Goal: Task Accomplishment & Management: Manage account settings

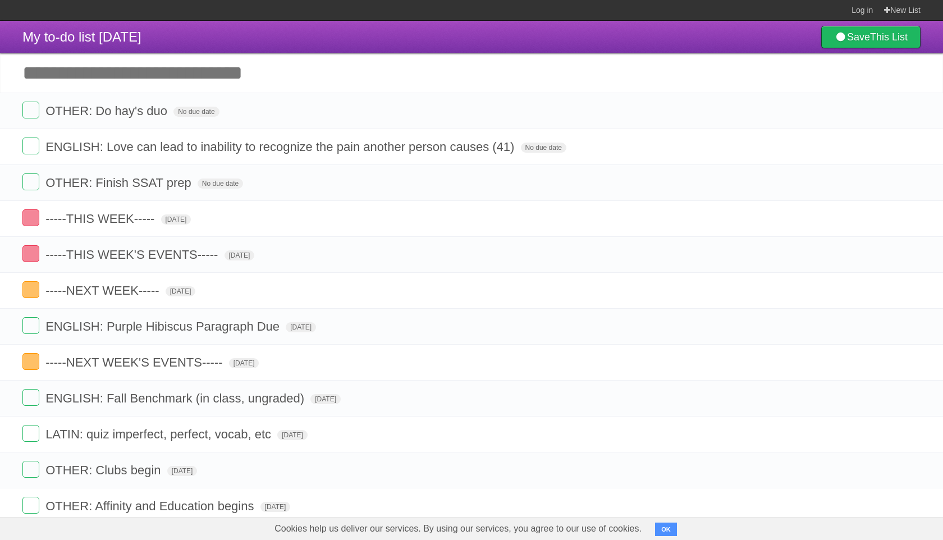
click at [104, 74] on input "Add another task" at bounding box center [471, 72] width 943 height 39
paste input "**********"
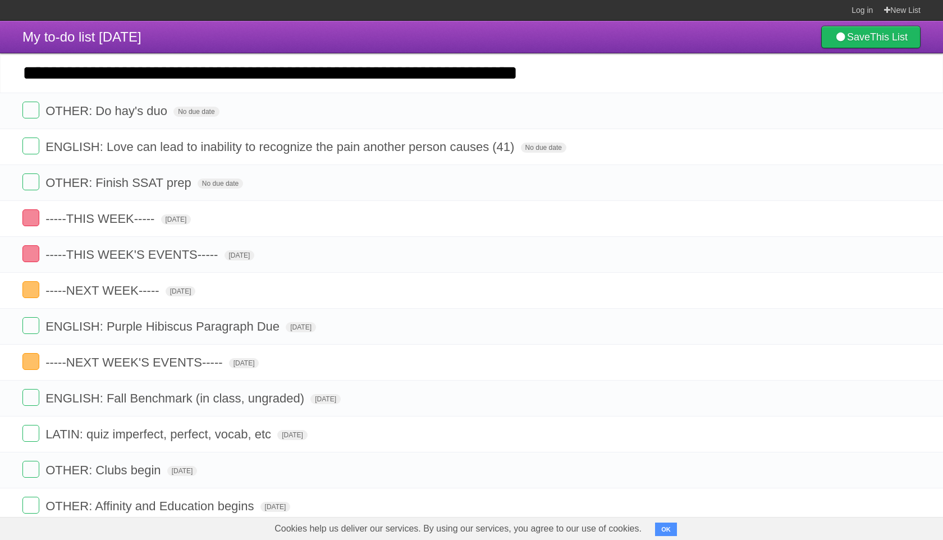
type input "**********"
click input "*********" at bounding box center [0, 0] width 0 height 0
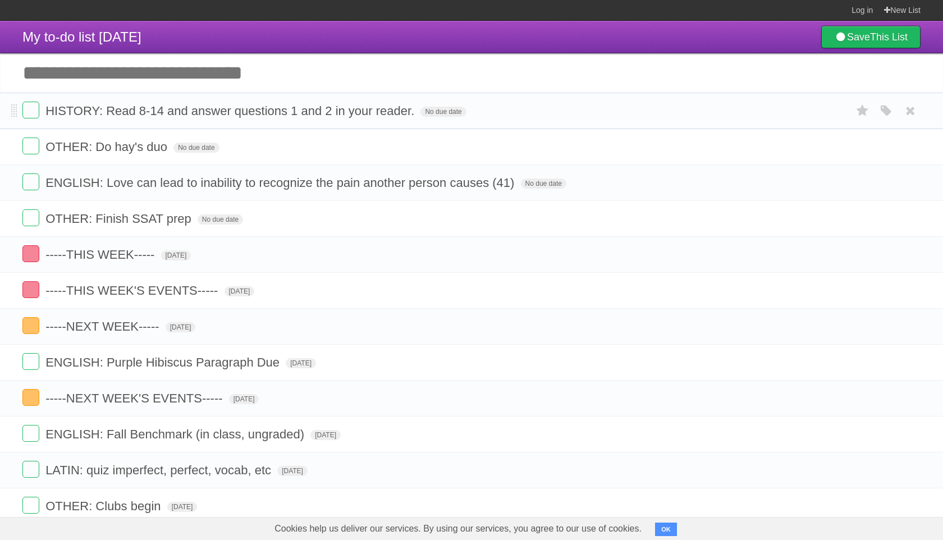
click at [401, 109] on form "HISTORY: Read 8-14 and answer questions 1 and 2 in your reader. No due date Whi…" at bounding box center [471, 111] width 898 height 19
click at [419, 120] on form "HISTORY: Read 8-14 and answer questions 1 and 2 in your reader. No due date Whi…" at bounding box center [471, 111] width 898 height 19
click at [421, 116] on span "No due date" at bounding box center [443, 112] width 45 height 10
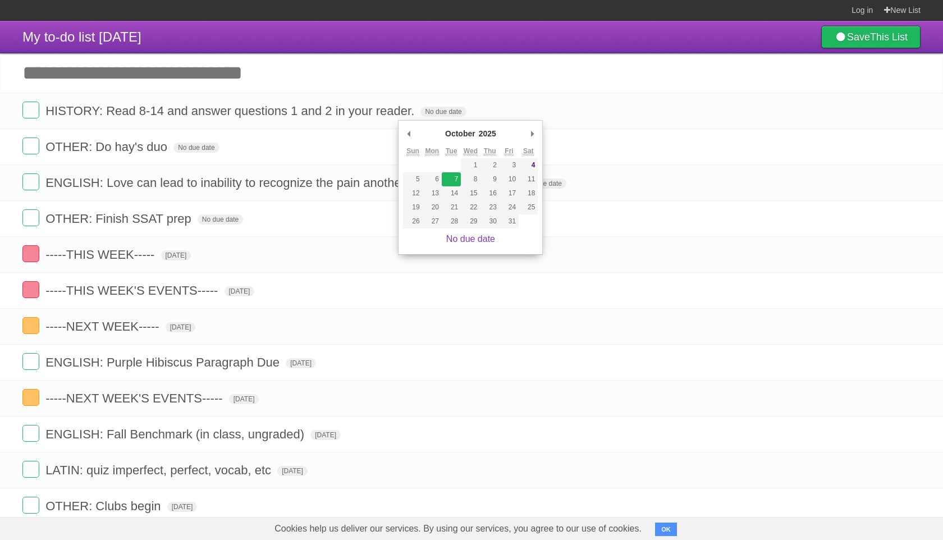
type span "[DATE]"
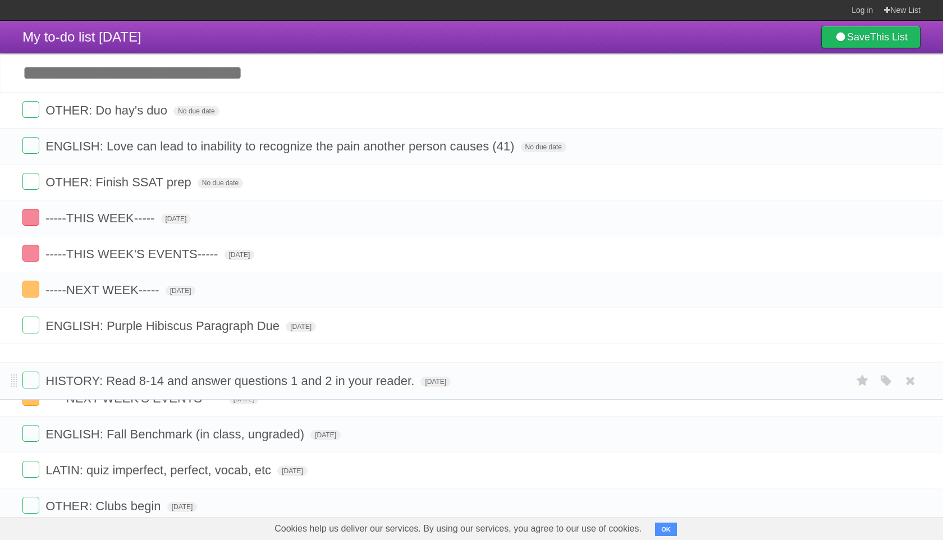
drag, startPoint x: 14, startPoint y: 112, endPoint x: 51, endPoint y: 380, distance: 269.8
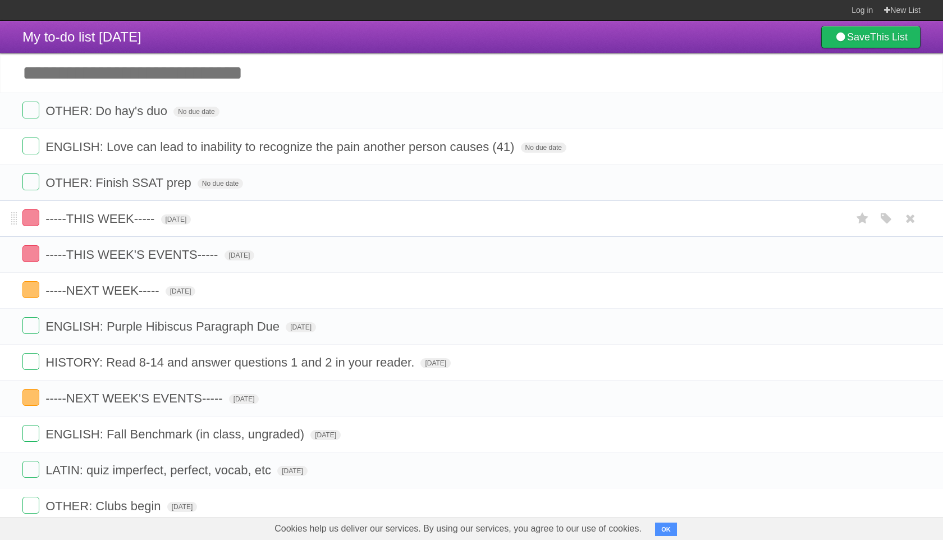
click at [168, 228] on form "-----THIS WEEK----- [DATE] White Red Blue Green Purple Orange" at bounding box center [471, 218] width 898 height 19
click at [177, 225] on span "[DATE]" at bounding box center [176, 219] width 30 height 10
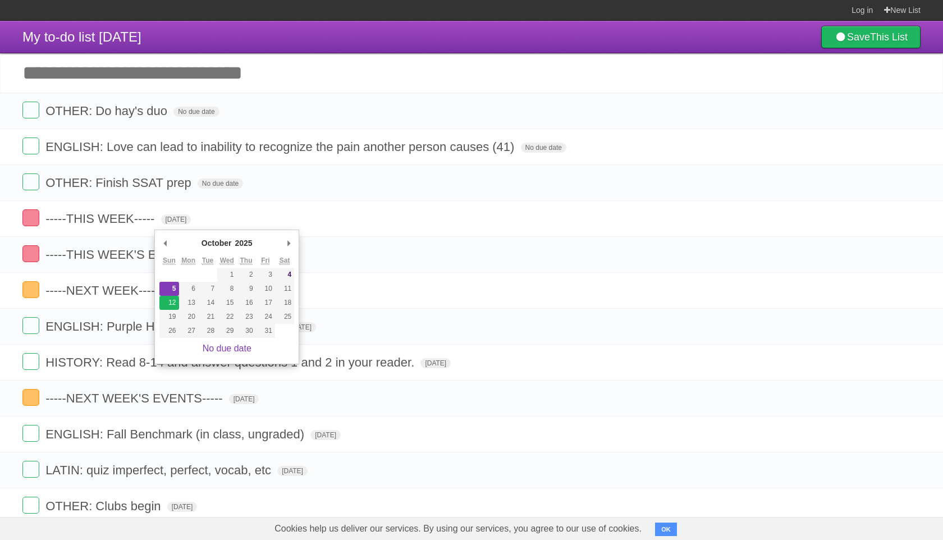
type span "[DATE]"
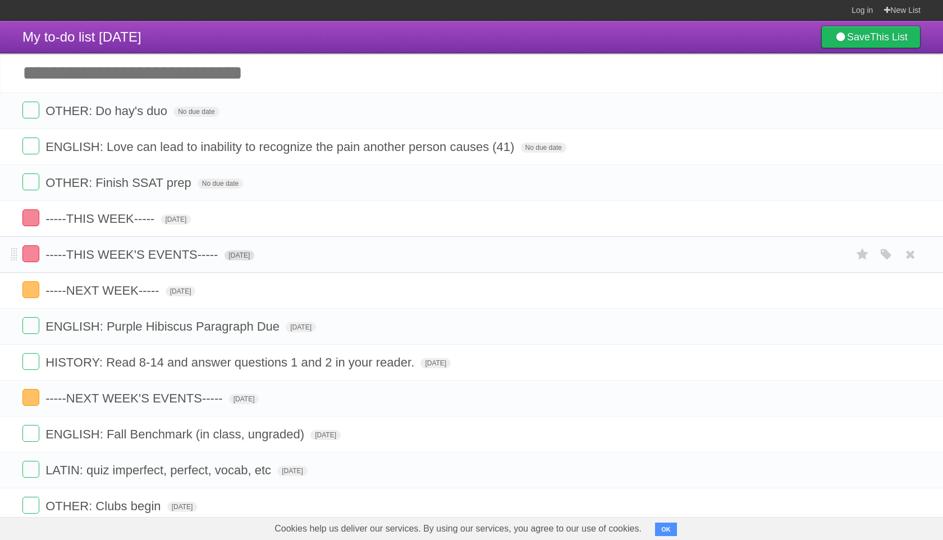
click at [245, 261] on span "[DATE]" at bounding box center [240, 255] width 30 height 10
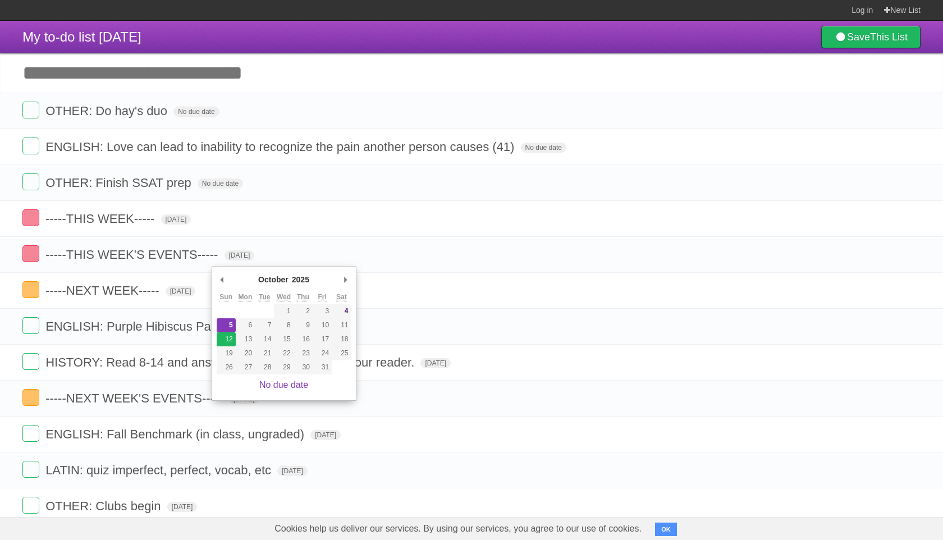
type span "[DATE]"
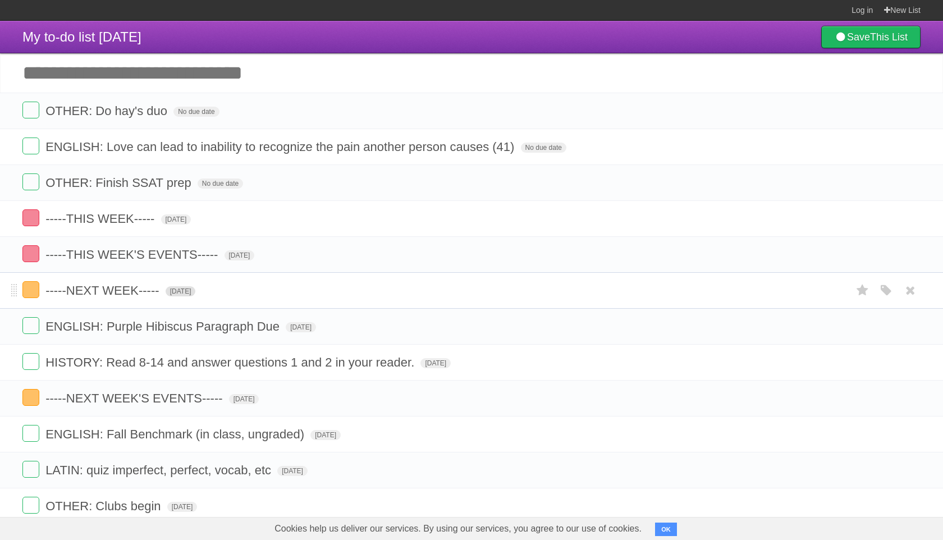
click at [196, 296] on span "[DATE]" at bounding box center [181, 291] width 30 height 10
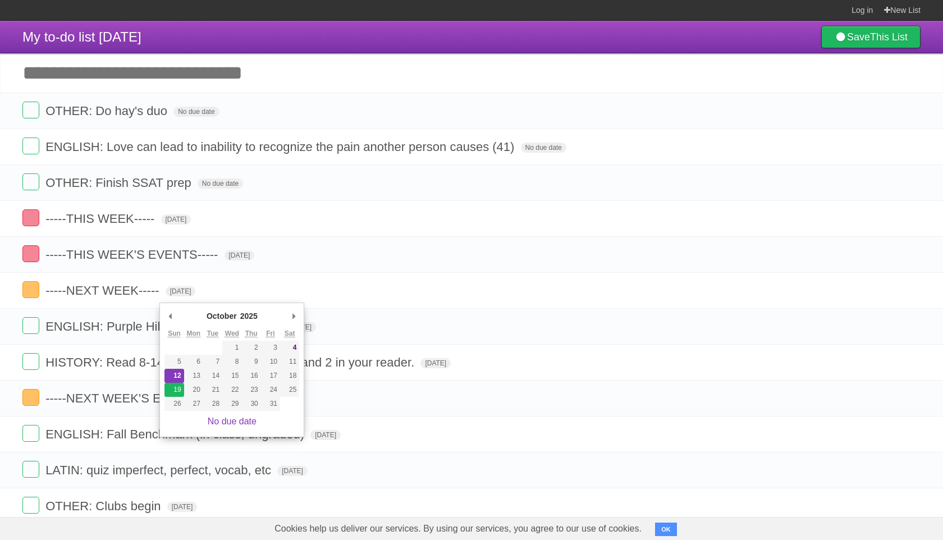
type span "[DATE]"
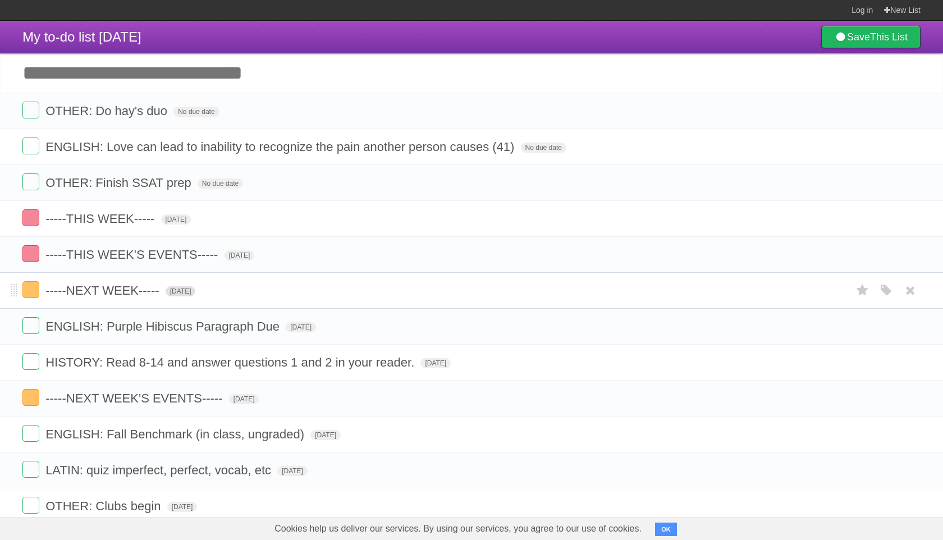
click at [193, 296] on span "[DATE]" at bounding box center [181, 291] width 30 height 10
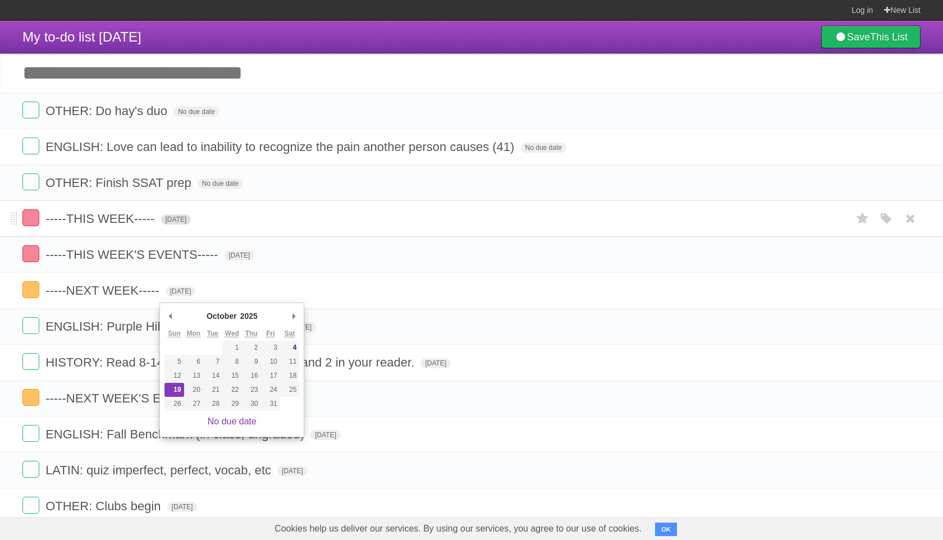
click at [191, 225] on span "[DATE]" at bounding box center [176, 219] width 30 height 10
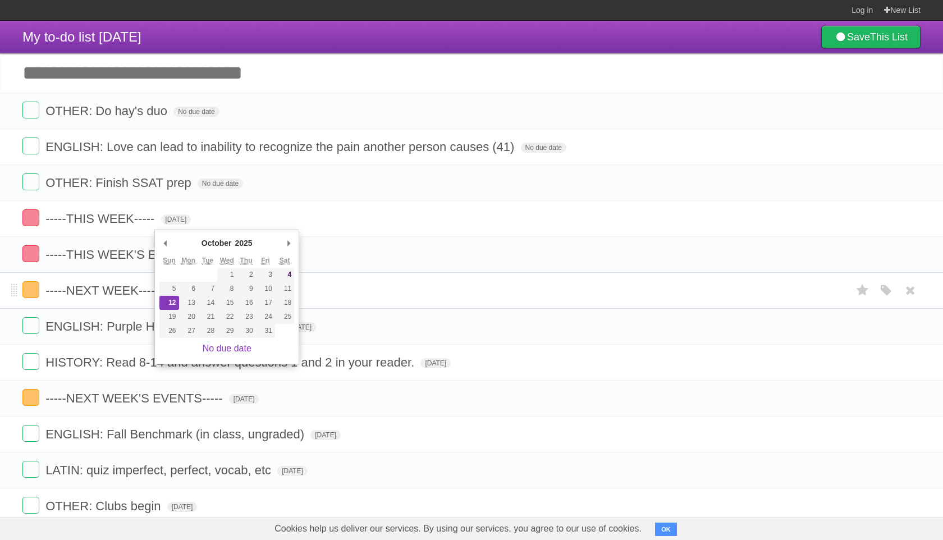
click at [362, 296] on form "-----NEXT WEEK----- [DATE] White Red Blue Green Purple Orange" at bounding box center [471, 290] width 898 height 19
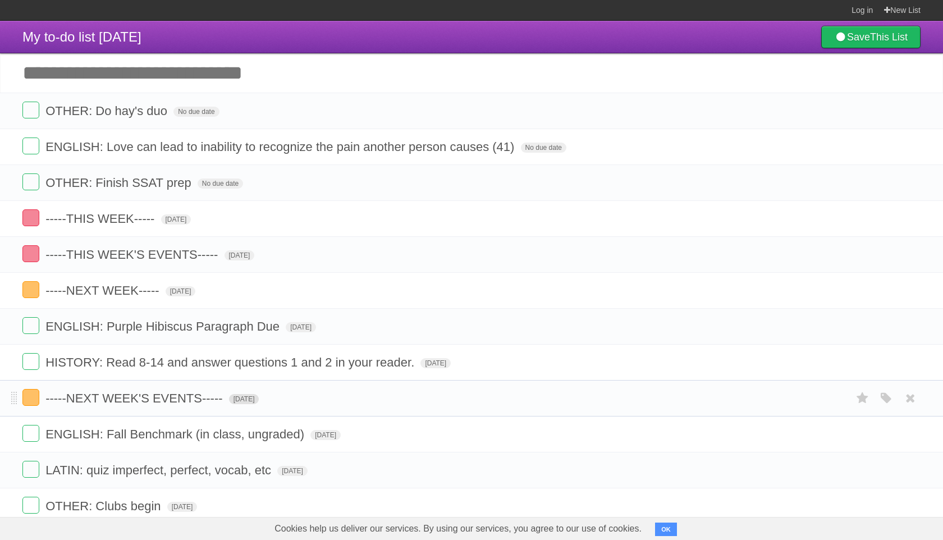
click at [248, 404] on span "[DATE]" at bounding box center [244, 399] width 30 height 10
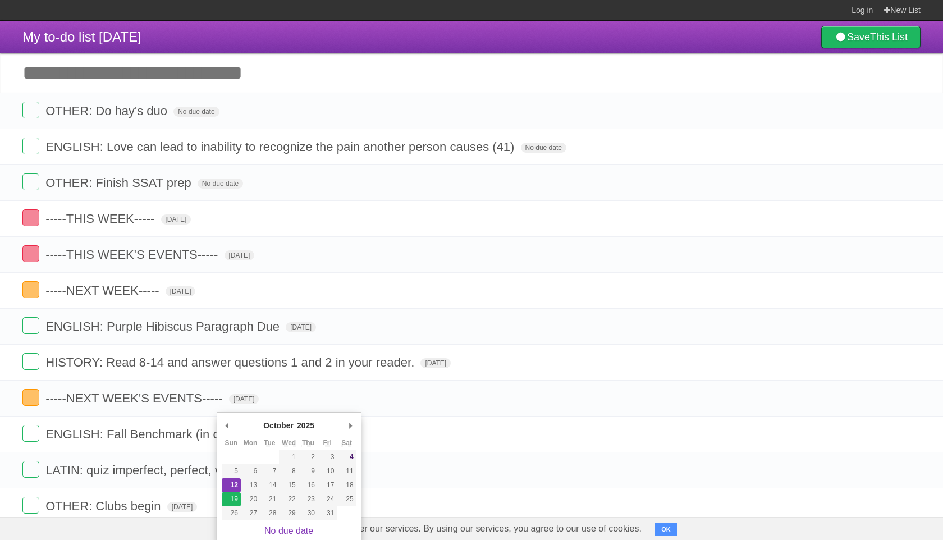
type span "[DATE]"
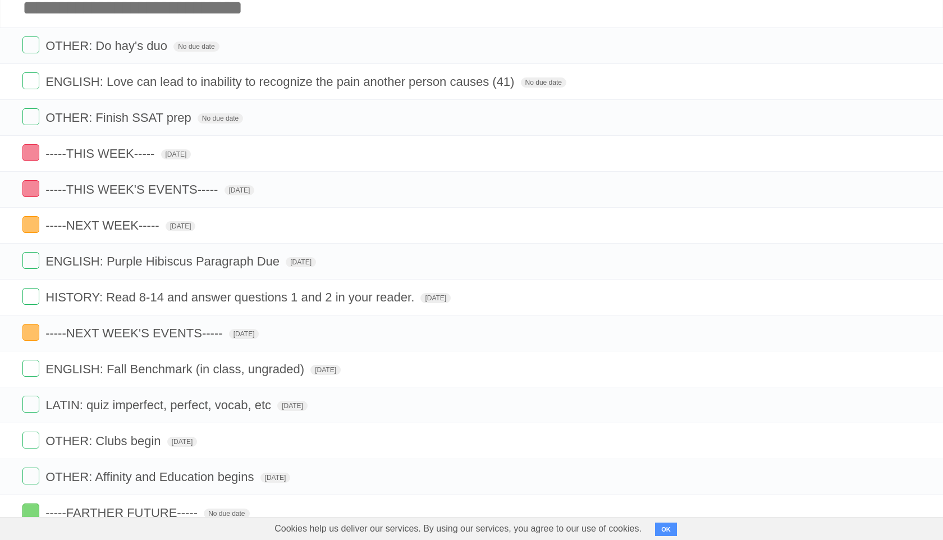
scroll to position [69, 0]
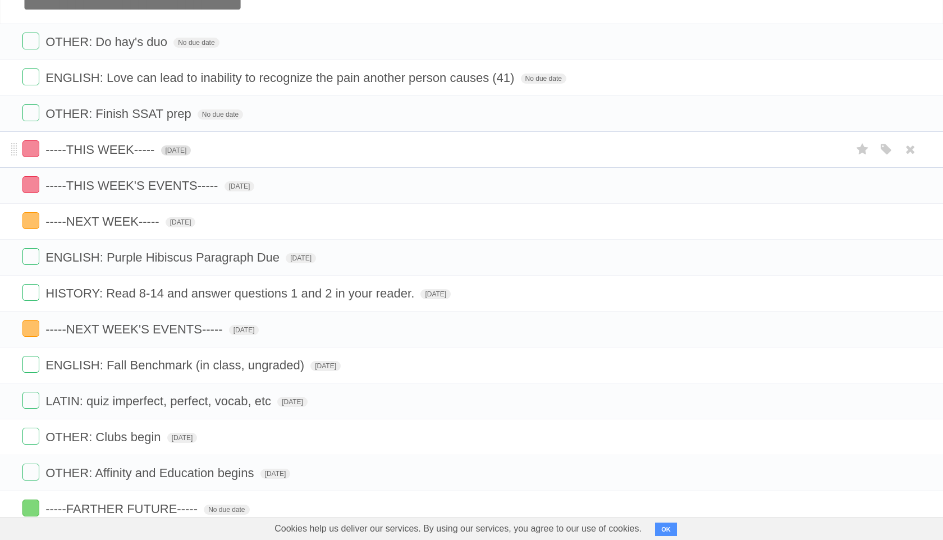
click at [190, 156] on span "[DATE]" at bounding box center [176, 150] width 30 height 10
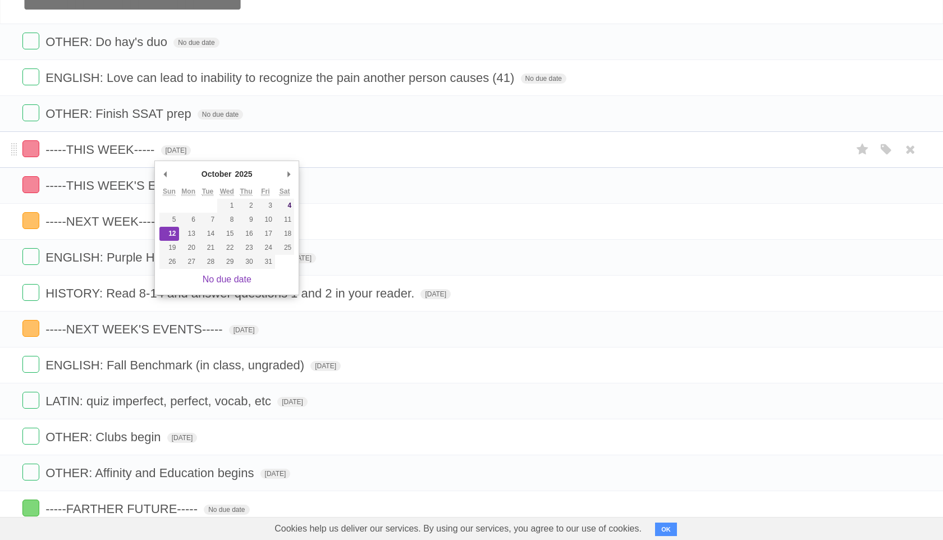
click at [403, 166] on li "-----THIS WEEK----- [DATE] White Red Blue Green Purple Orange" at bounding box center [471, 149] width 943 height 36
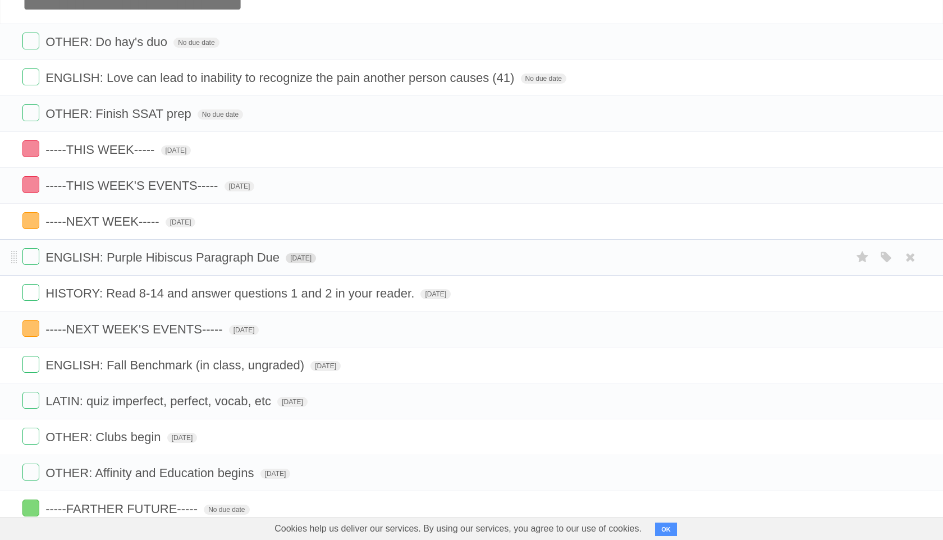
click at [297, 262] on span "[DATE]" at bounding box center [301, 258] width 30 height 10
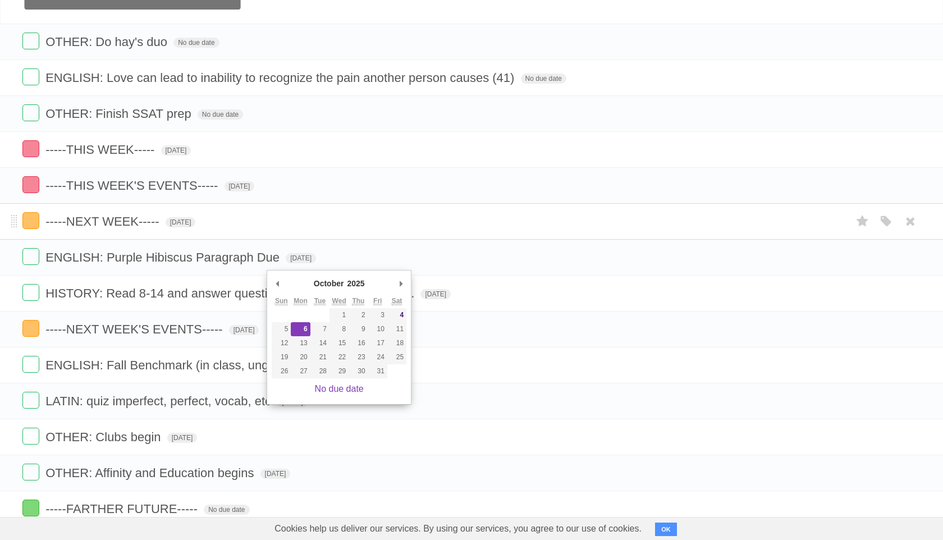
click at [396, 225] on form "-----NEXT WEEK----- [DATE] White Red Blue Green Purple Orange" at bounding box center [471, 221] width 898 height 19
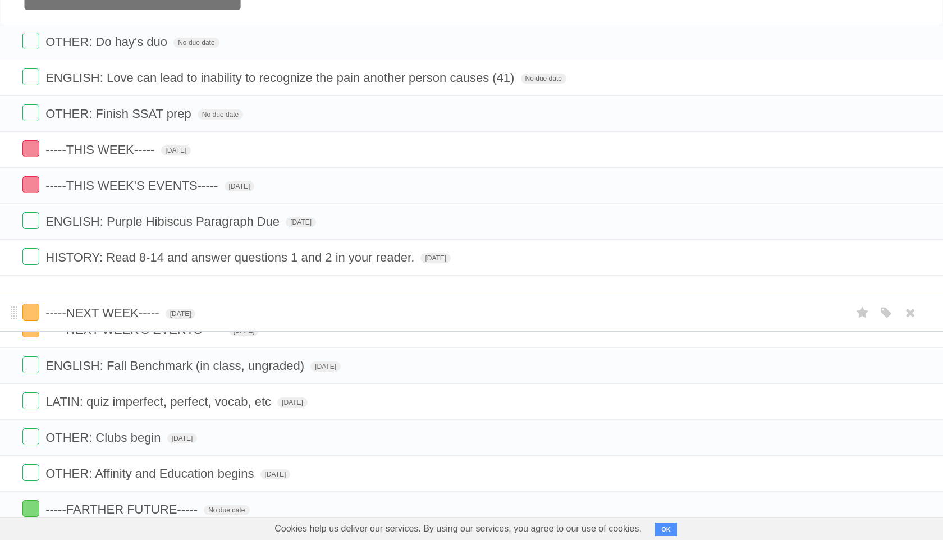
drag, startPoint x: 11, startPoint y: 226, endPoint x: 9, endPoint y: 312, distance: 85.9
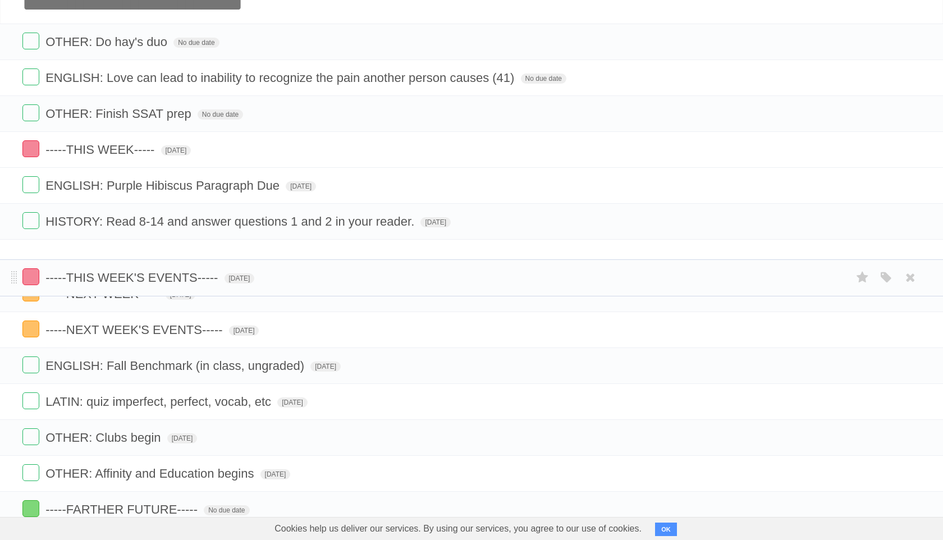
drag, startPoint x: 12, startPoint y: 187, endPoint x: 9, endPoint y: 274, distance: 87.1
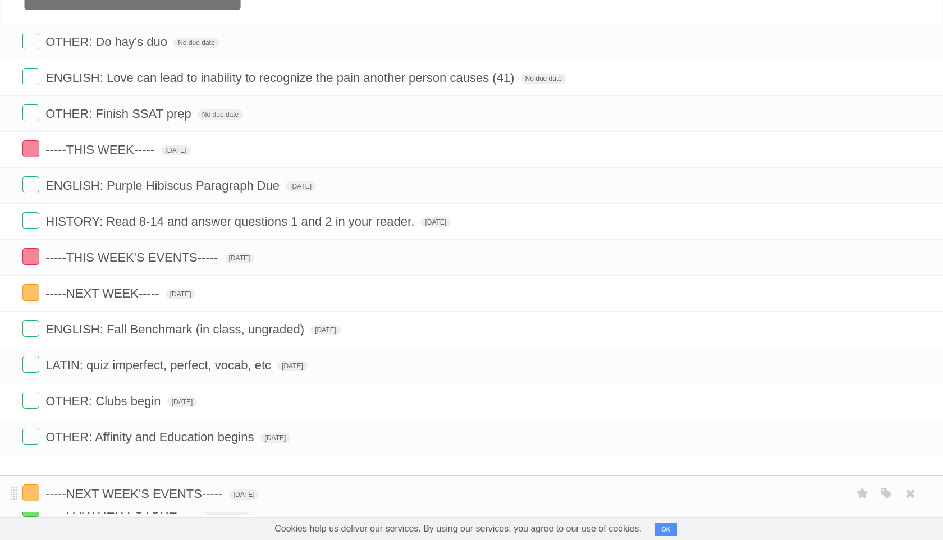
drag, startPoint x: 15, startPoint y: 336, endPoint x: 6, endPoint y: 494, distance: 158.0
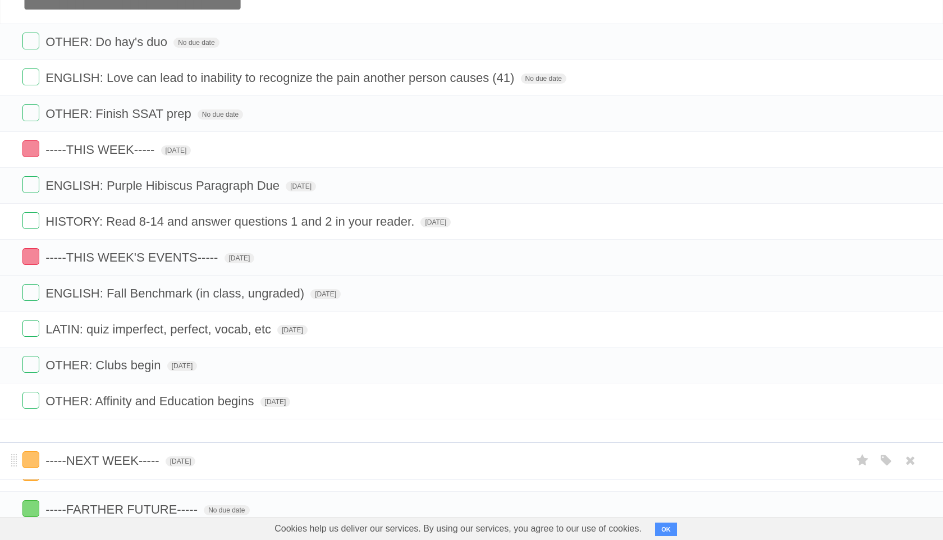
drag, startPoint x: 12, startPoint y: 298, endPoint x: 0, endPoint y: 458, distance: 160.5
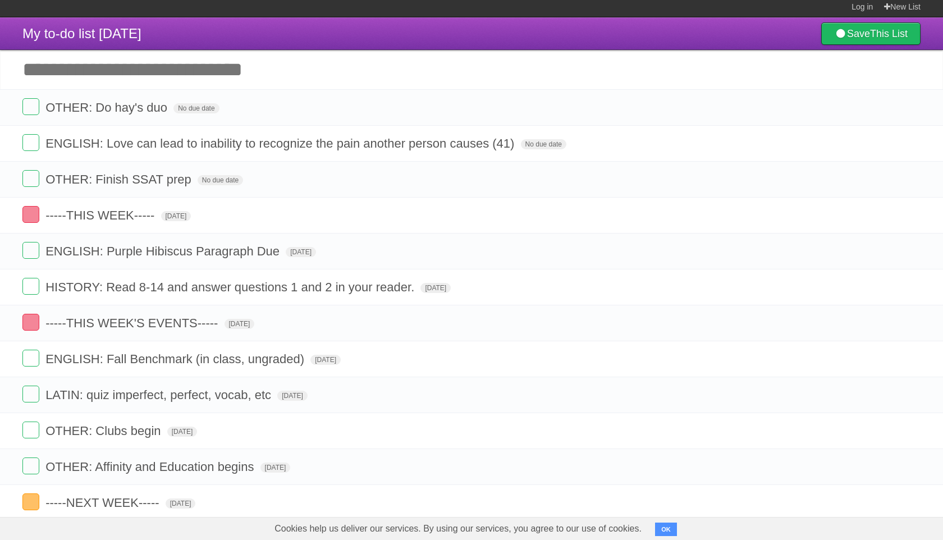
scroll to position [0, 0]
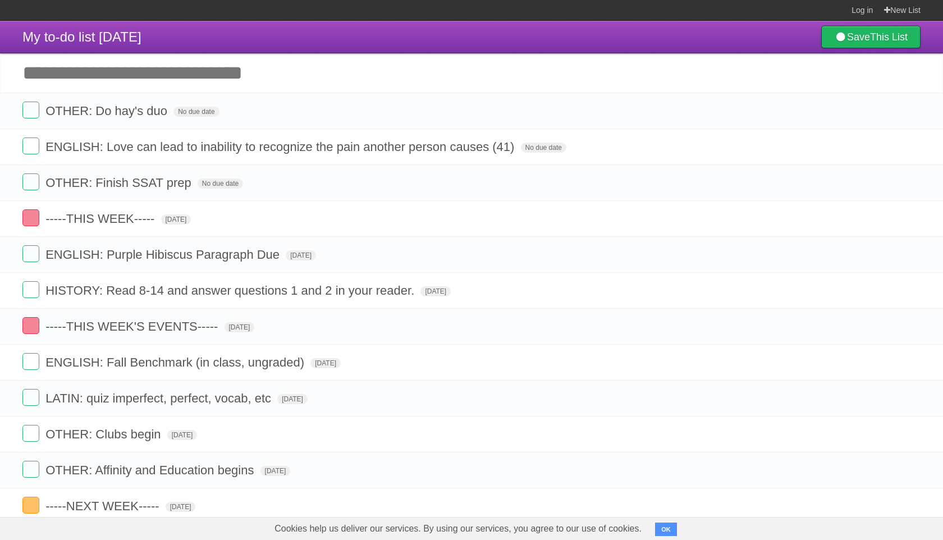
click at [77, 80] on input "Add another task" at bounding box center [471, 72] width 943 height 39
paste input "**********"
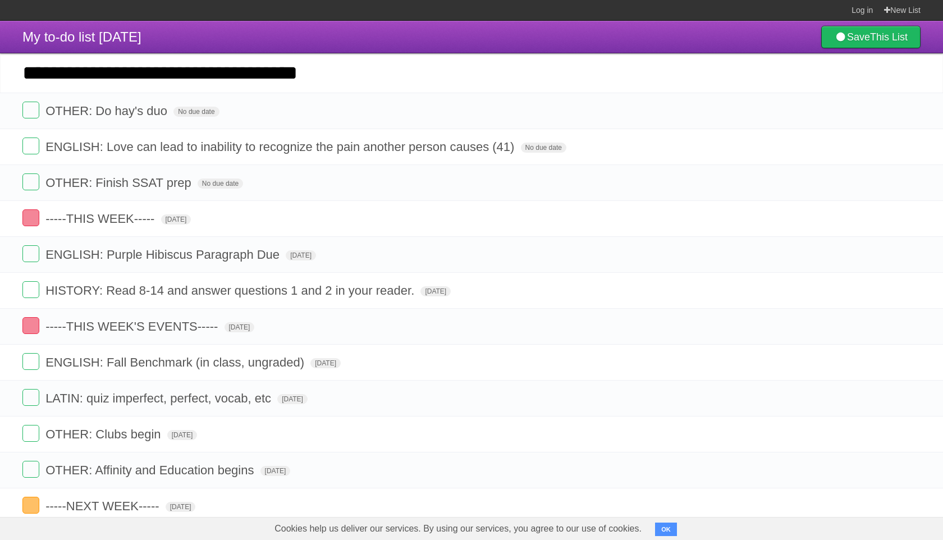
type input "**********"
click input "*********" at bounding box center [0, 0] width 0 height 0
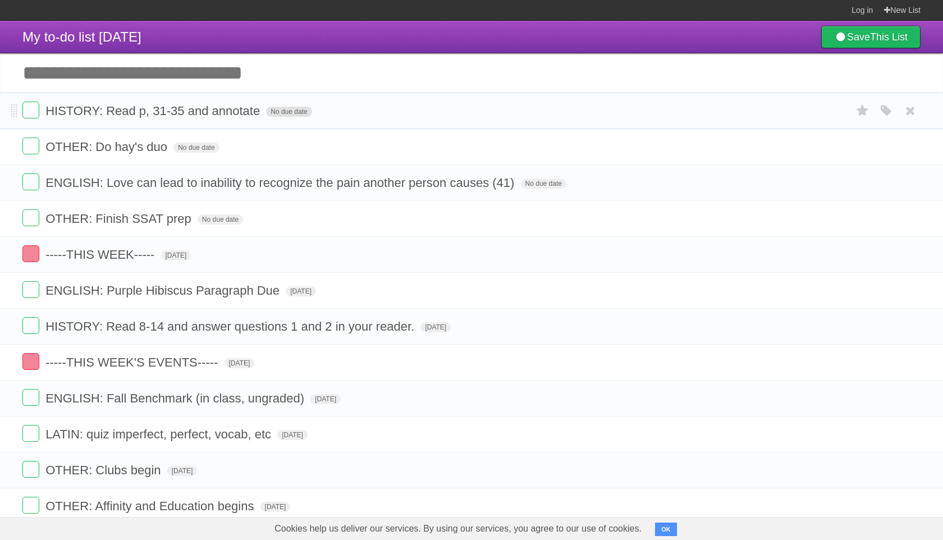
click at [275, 111] on span "No due date" at bounding box center [288, 112] width 45 height 10
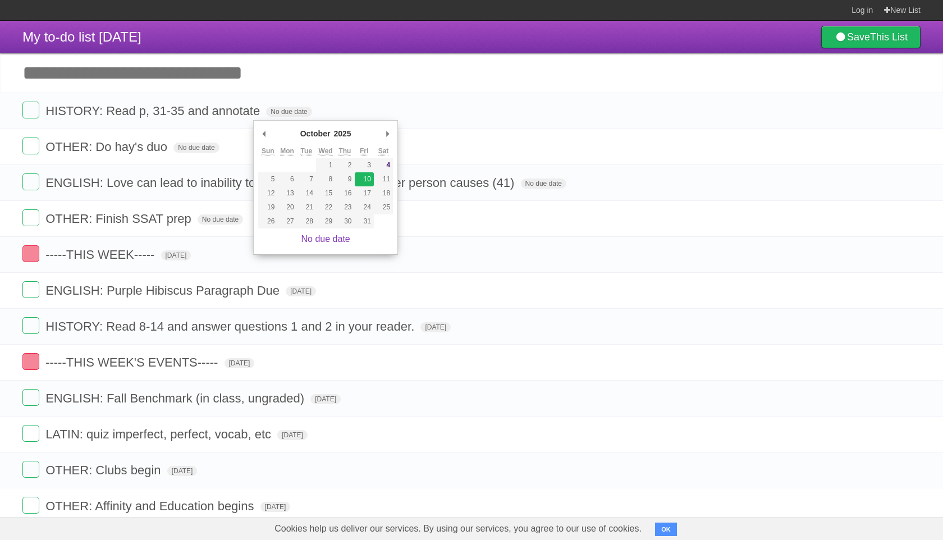
type span "[DATE]"
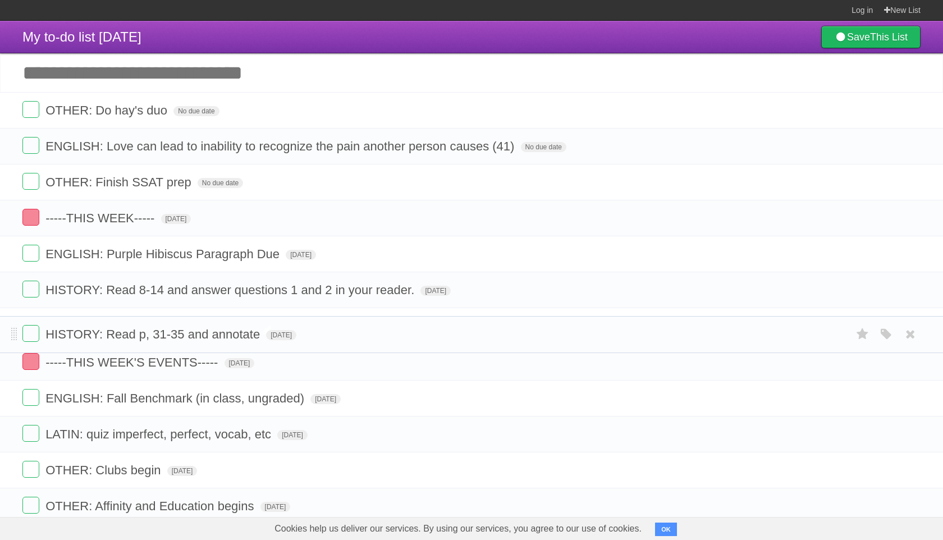
drag, startPoint x: 14, startPoint y: 115, endPoint x: 52, endPoint y: 336, distance: 224.5
click at [312, 150] on span "ENGLISH: Love can lead to inability to recognize the pain another person causes…" at bounding box center [281, 147] width 472 height 14
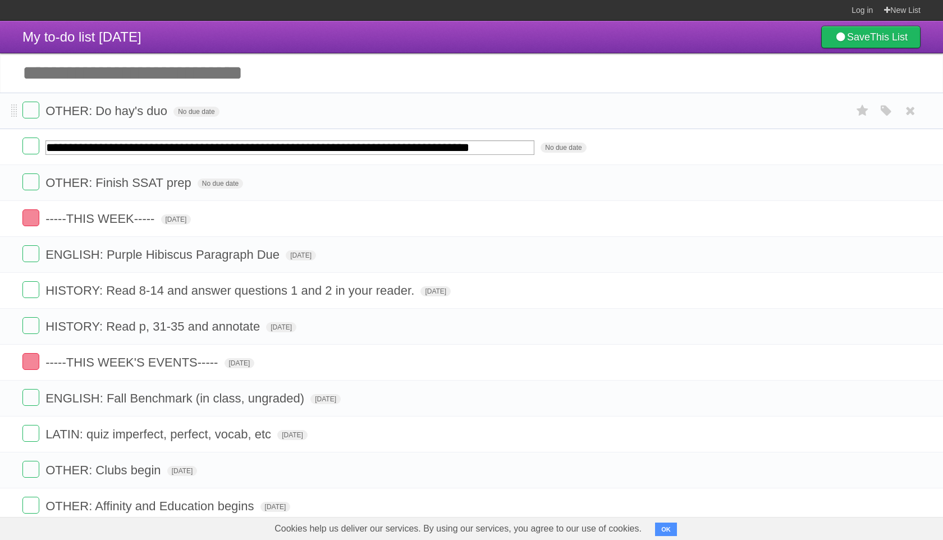
click at [474, 110] on form "OTHER: Do hay's duo No due date White Red Blue Green Purple Orange" at bounding box center [471, 111] width 898 height 19
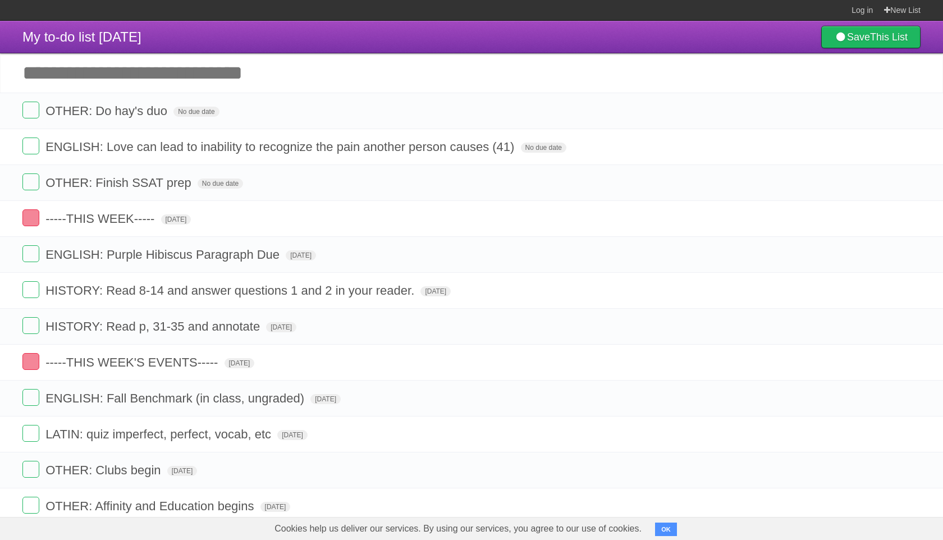
click at [479, 83] on input "Add another task" at bounding box center [471, 72] width 943 height 39
click at [473, 106] on form "OTHER: Do hay's duo No due date White Red Blue Green Purple Orange" at bounding box center [471, 111] width 898 height 19
click at [247, 147] on span "ENGLISH: Love can lead to inability to recognize the pain another person causes…" at bounding box center [281, 147] width 472 height 14
click at [352, 112] on form "OTHER: Do hay's duo No due date White Red Blue Green Purple Orange" at bounding box center [471, 111] width 898 height 19
